Goal: Information Seeking & Learning: Learn about a topic

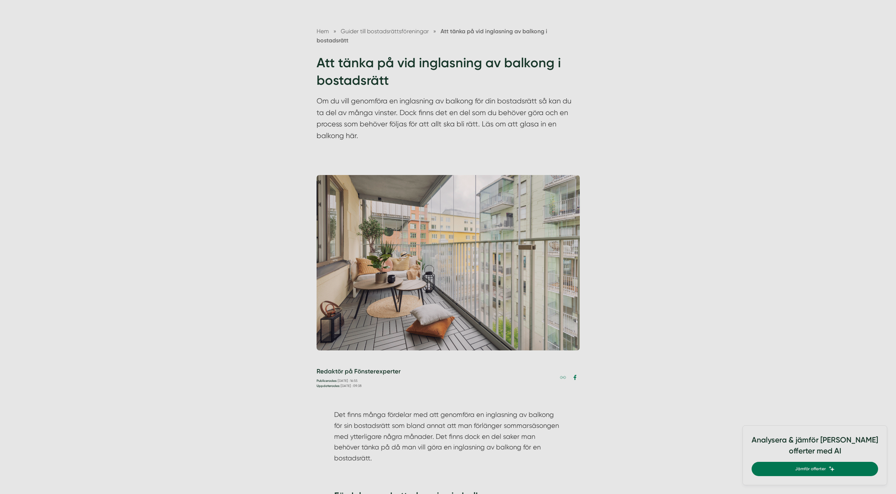
scroll to position [73, 0]
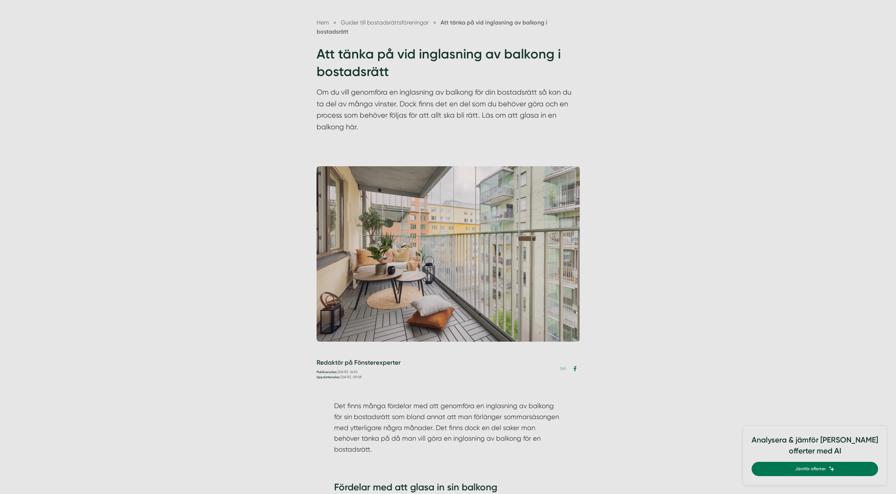
click at [384, 273] on img at bounding box center [448, 253] width 263 height 175
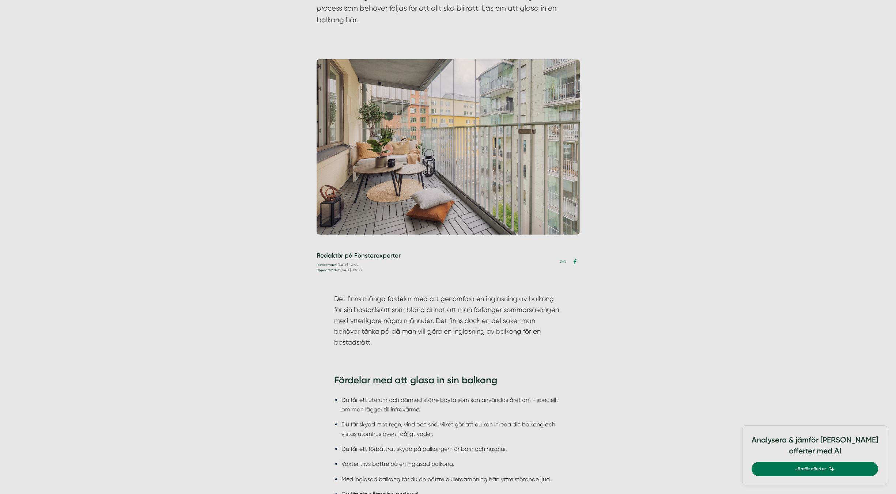
scroll to position [183, 0]
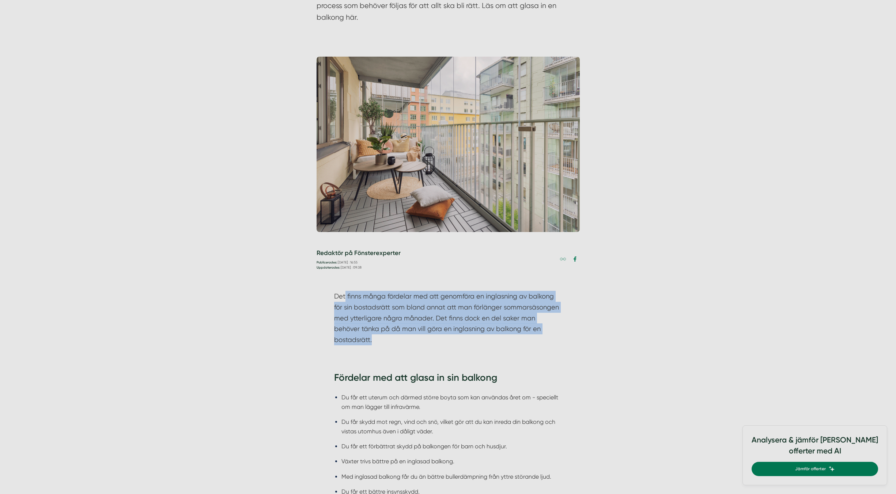
drag, startPoint x: 345, startPoint y: 294, endPoint x: 557, endPoint y: 332, distance: 215.5
click at [557, 332] on p "Det finns många fördelar med att genomföra en inglasning av balkong för sin bos…" at bounding box center [448, 318] width 228 height 54
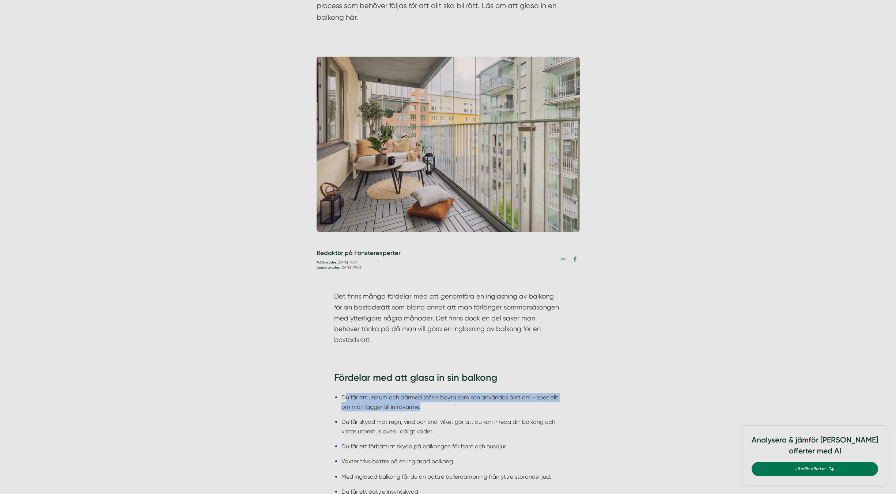
drag, startPoint x: 347, startPoint y: 385, endPoint x: 430, endPoint y: 398, distance: 84.4
click at [430, 398] on li "Du får ett uterum och därmed större boyta som kan användas året om - speciellt …" at bounding box center [451, 402] width 221 height 19
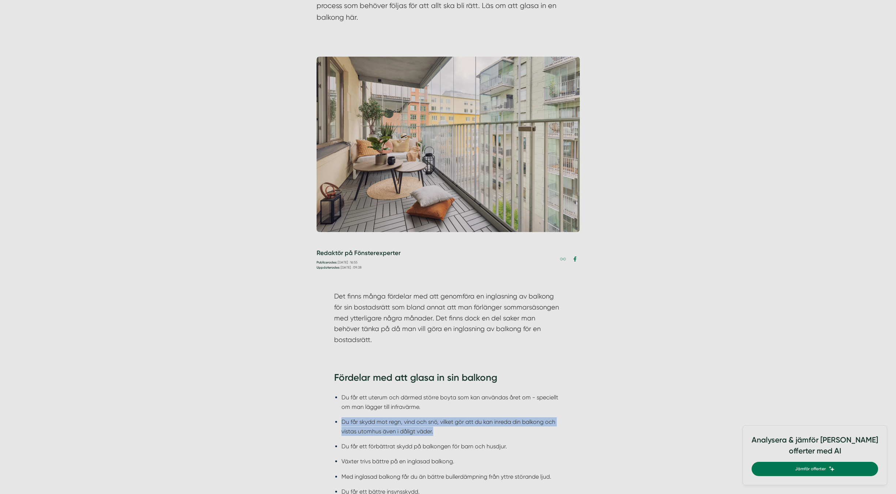
drag, startPoint x: 341, startPoint y: 412, endPoint x: 445, endPoint y: 421, distance: 104.5
click at [445, 421] on li "Du får skydd mot regn, vind och snö, vilket gör att du kan inreda din balkong o…" at bounding box center [451, 426] width 221 height 19
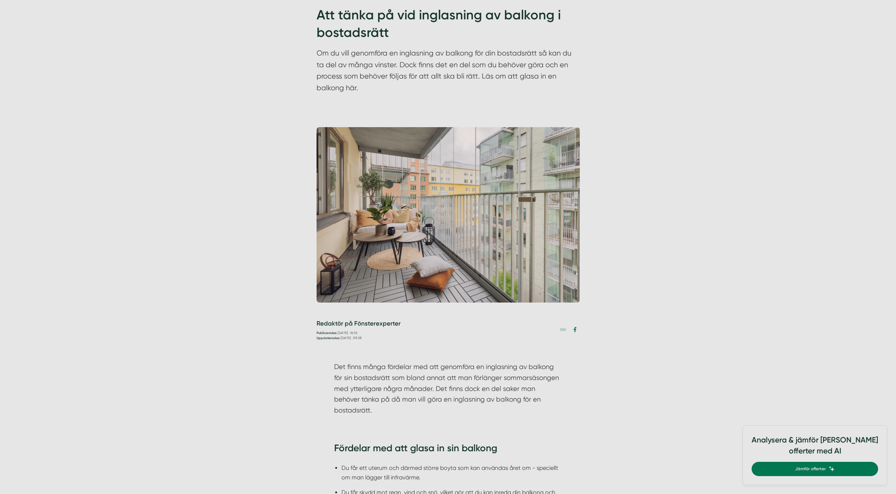
scroll to position [73, 0]
